Goal: Download file/media

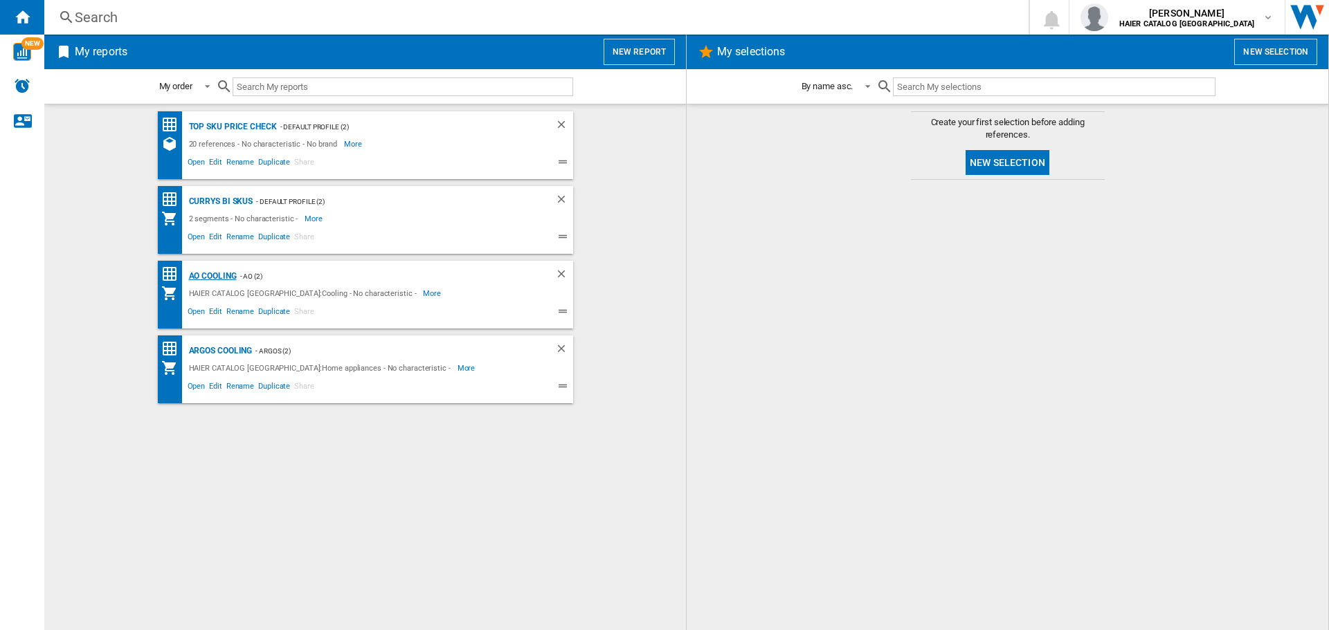
click at [199, 270] on div "AO Cooling" at bounding box center [210, 276] width 51 height 17
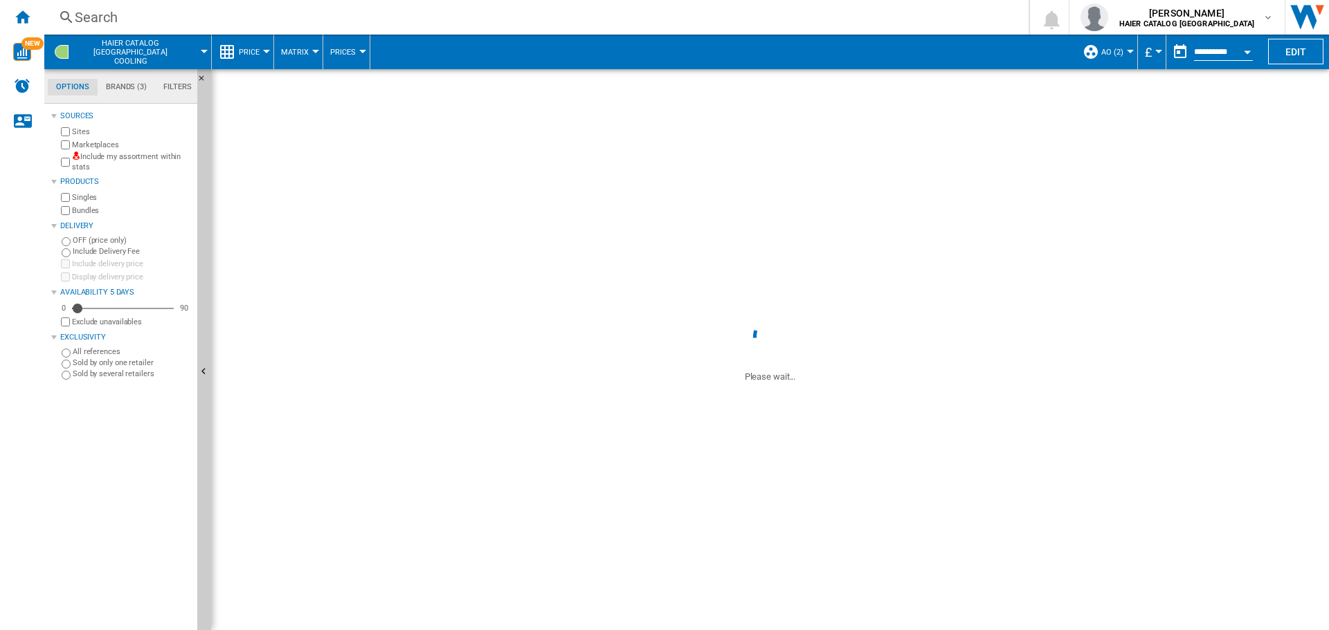
click at [225, 60] on div "Price" at bounding box center [243, 52] width 48 height 35
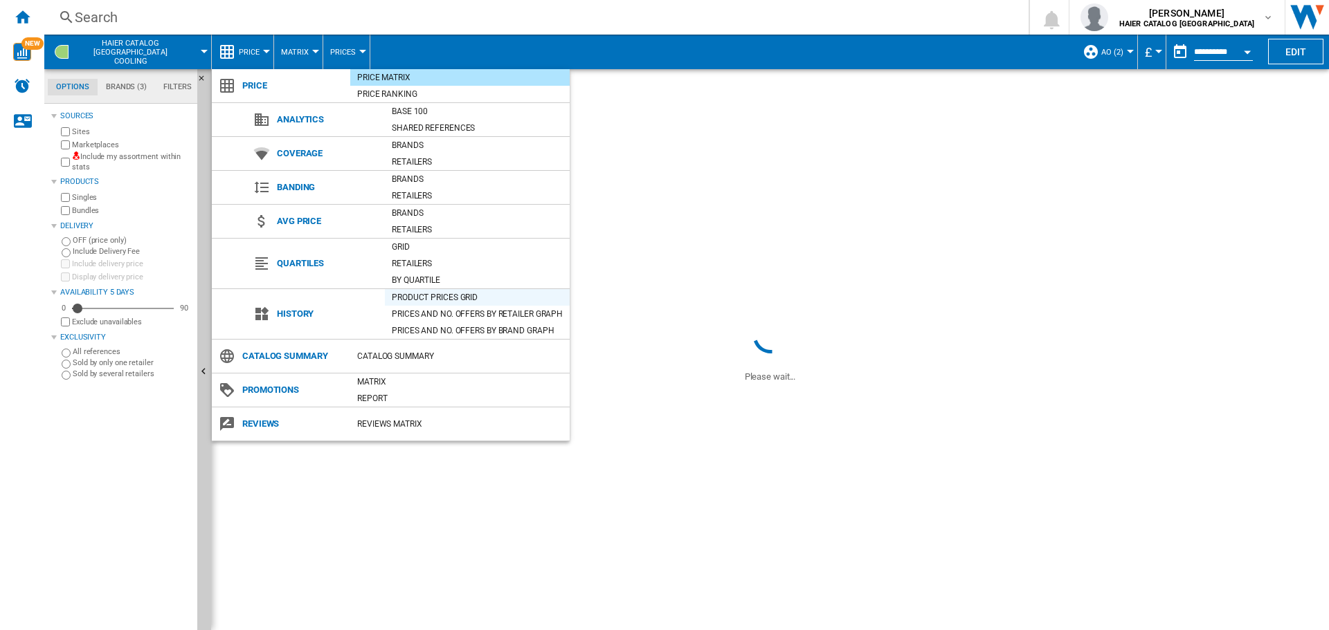
click at [435, 293] on div "Product prices grid" at bounding box center [477, 298] width 185 height 14
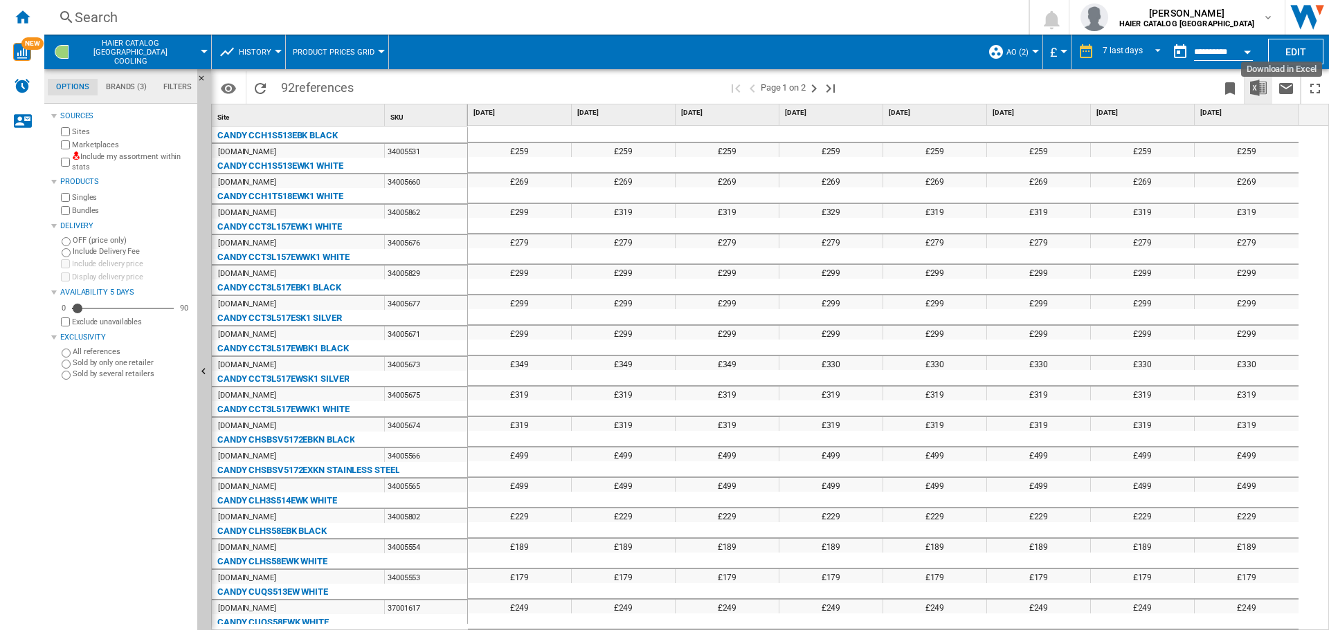
click at [1259, 86] on img "Download in Excel" at bounding box center [1258, 88] width 17 height 17
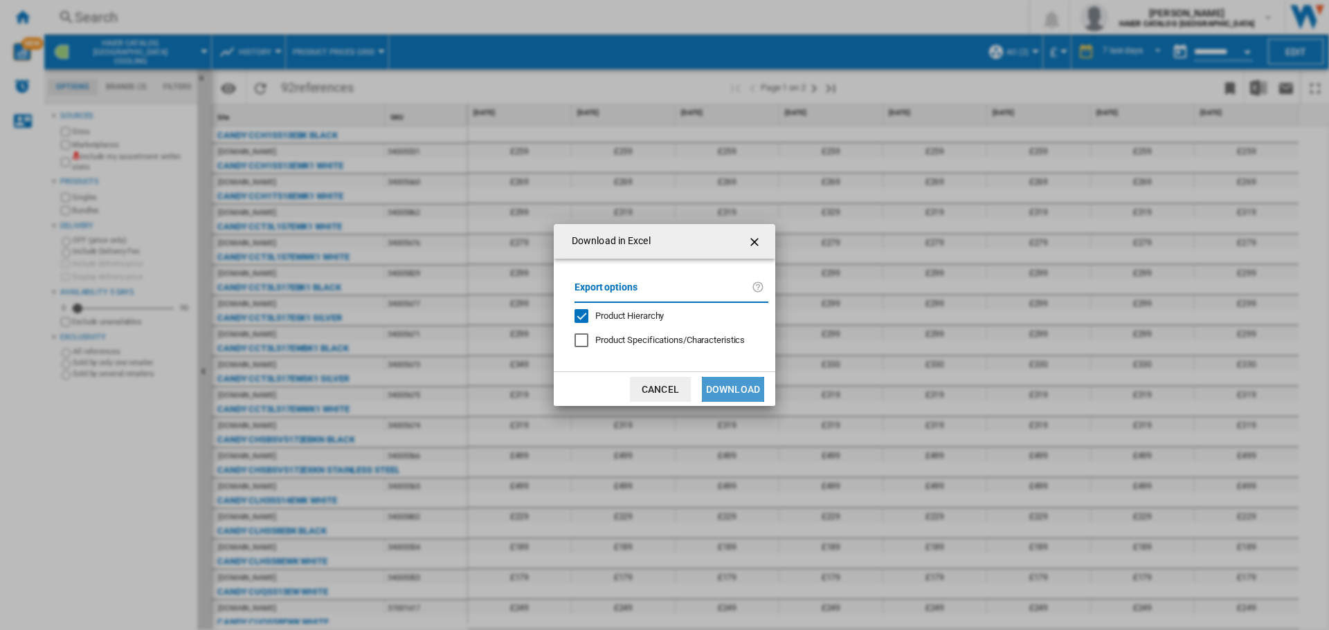
click at [728, 380] on button "Download" at bounding box center [733, 389] width 62 height 25
